Goal: Complete application form

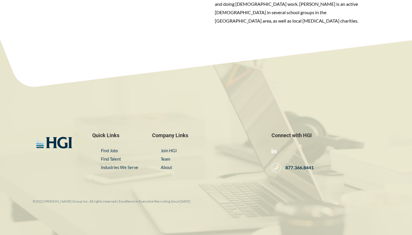
scroll to position [523, 0]
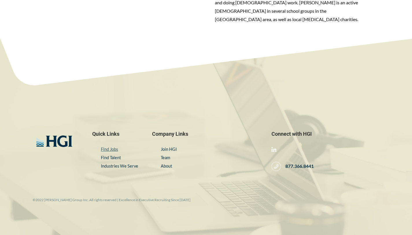
click at [110, 147] on link "Find Jobs" at bounding box center [109, 149] width 17 height 5
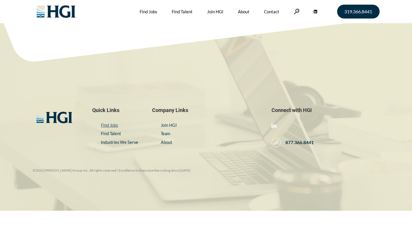
click at [110, 124] on link "Find Jobs" at bounding box center [109, 125] width 17 height 5
click at [113, 124] on link "Find Jobs" at bounding box center [109, 125] width 17 height 5
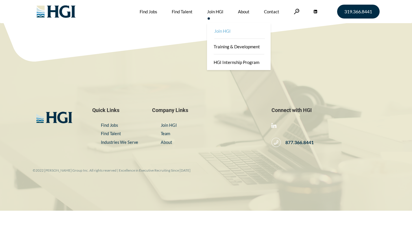
click at [224, 32] on link "Join HGI" at bounding box center [240, 31] width 64 height 16
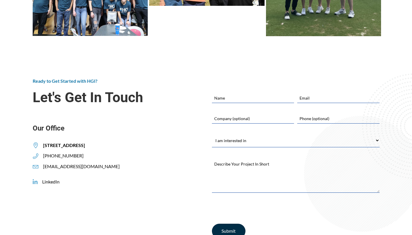
scroll to position [2232, 0]
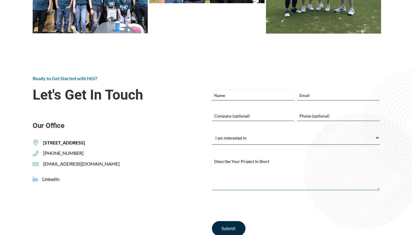
click at [227, 90] on input "Name" at bounding box center [253, 95] width 82 height 10
type input "Jasmeet"
type input "jasmeetkaur77@gmail.com"
type input "7788617218"
click at [268, 111] on input "Company (optional)" at bounding box center [253, 116] width 82 height 10
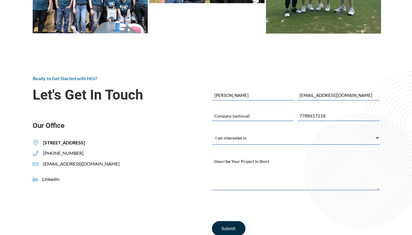
click at [268, 111] on input "Company (optional)" at bounding box center [253, 116] width 82 height 10
click at [225, 131] on select "I am interested in Finding a Job Building My Team Joining HGI Other" at bounding box center [296, 137] width 168 height 13
select select "Finding a Job"
click at [212, 131] on select "I am interested in Finding a Job Building My Team Joining HGI Other" at bounding box center [296, 137] width 168 height 13
click at [260, 167] on textarea "Describe Your Project In Short *" at bounding box center [296, 172] width 168 height 35
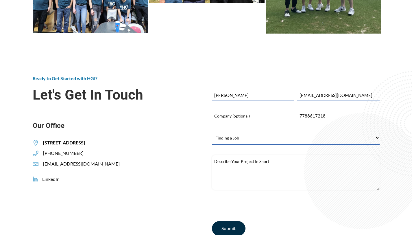
scroll to position [2233, 0]
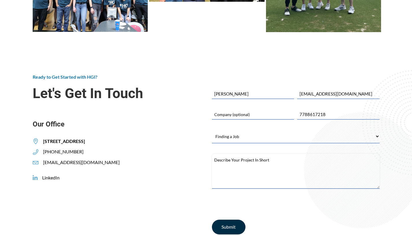
click at [245, 154] on textarea "Describe Your Project In Short *" at bounding box center [296, 171] width 168 height 35
paste textarea "With over 20 years of experience in interior design, construction execution, an…"
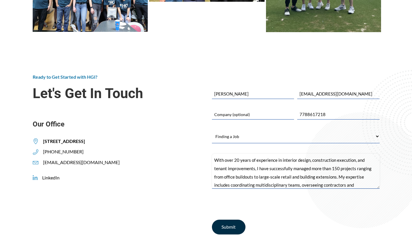
scroll to position [66, 0]
type textarea "With over 20 years of experience in interior design, construction execution, an…"
click at [221, 130] on select "I am interested in Finding a Job Building My Team Joining HGI Other" at bounding box center [296, 136] width 168 height 13
click at [212, 130] on select "I am interested in Finding a Job Building My Team Joining HGI Other" at bounding box center [296, 136] width 168 height 13
click at [221, 130] on select "I am interested in Finding a Job Building My Team Joining HGI Other" at bounding box center [296, 136] width 168 height 13
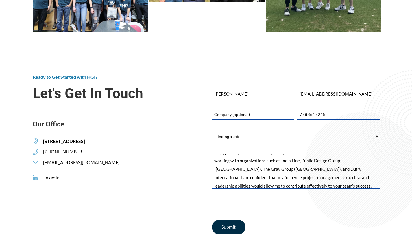
click at [229, 221] on input "Submit" at bounding box center [229, 226] width 34 height 15
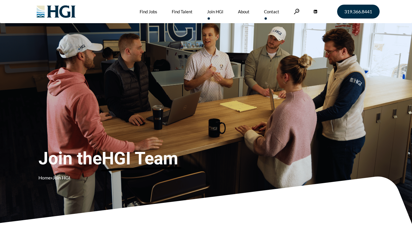
click at [269, 14] on link "Contact" at bounding box center [271, 11] width 15 height 23
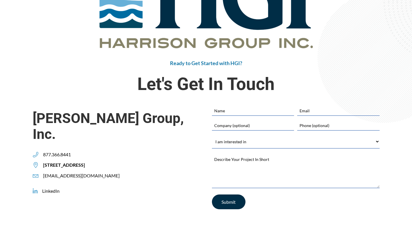
scroll to position [108, 0]
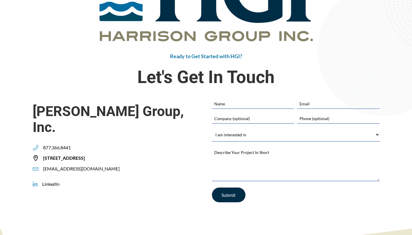
click at [85, 155] on span "305 2ND STREET SE, SUITE 400, CEDAR RAPIDS, IA 52401" at bounding box center [61, 158] width 47 height 6
